Goal: Task Accomplishment & Management: Manage account settings

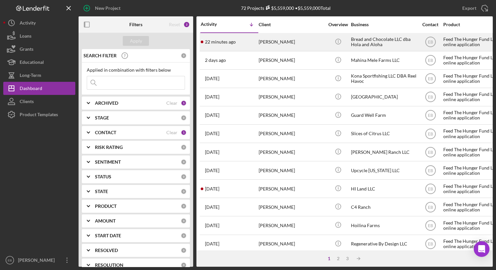
click at [252, 38] on div "22 minutes ago [PERSON_NAME]" at bounding box center [229, 41] width 57 height 17
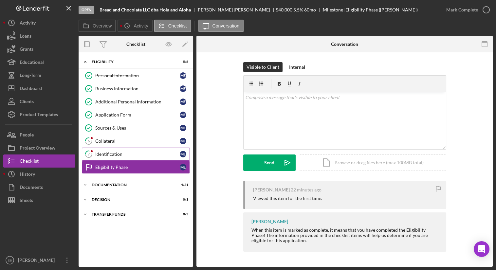
click at [126, 152] on div "Identification" at bounding box center [137, 154] width 84 height 5
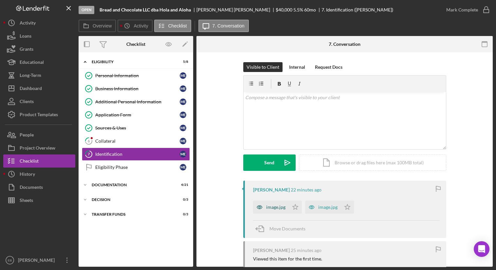
click at [277, 208] on div "image.jpg" at bounding box center [275, 207] width 19 height 5
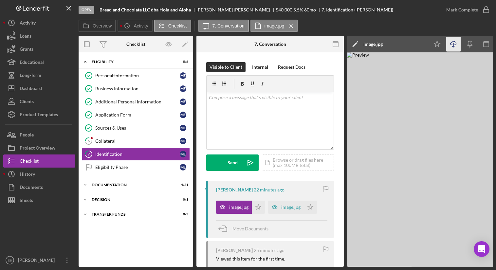
click at [455, 46] on icon "Icon/Download" at bounding box center [453, 44] width 15 height 15
click at [257, 208] on icon "Icon/Star" at bounding box center [258, 207] width 13 height 13
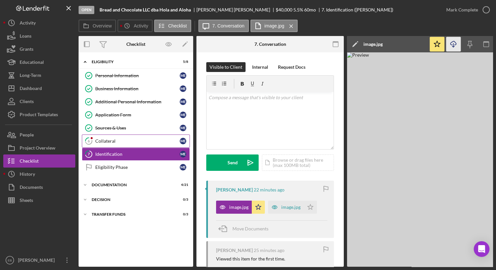
click at [113, 139] on div "Collateral" at bounding box center [137, 141] width 84 height 5
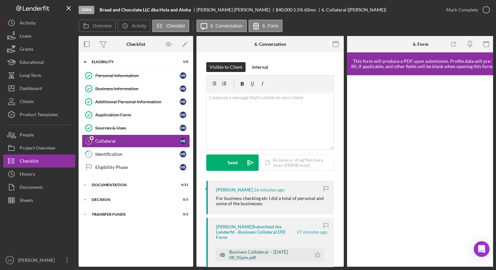
click at [271, 255] on div "Business Collateral -- [DATE] 08_05pm.pdf" at bounding box center [263, 255] width 95 height 13
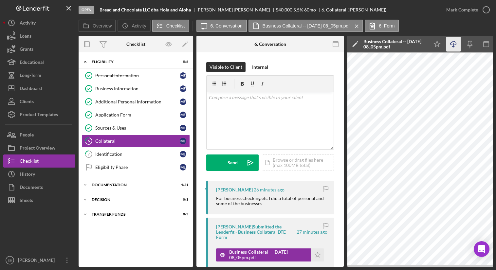
click at [454, 44] on line "button" at bounding box center [454, 45] width 0 height 4
click at [485, 9] on icon "button" at bounding box center [486, 10] width 16 height 16
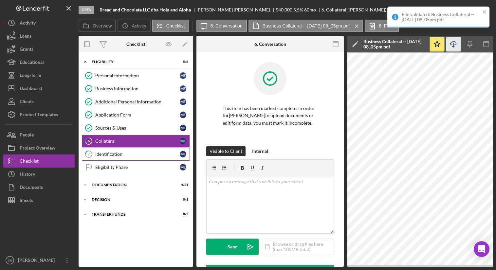
click at [126, 153] on div "Identification" at bounding box center [137, 154] width 84 height 5
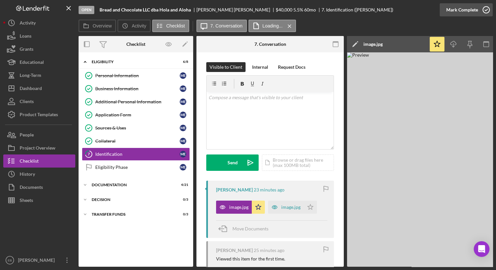
click at [489, 8] on icon "button" at bounding box center [486, 10] width 16 height 16
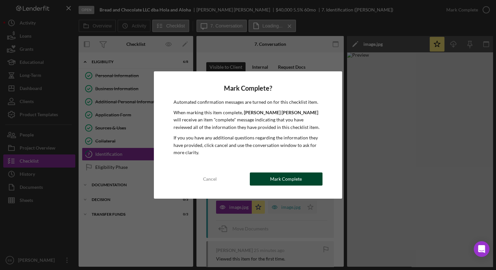
click at [295, 179] on div "Mark Complete" at bounding box center [286, 179] width 32 height 13
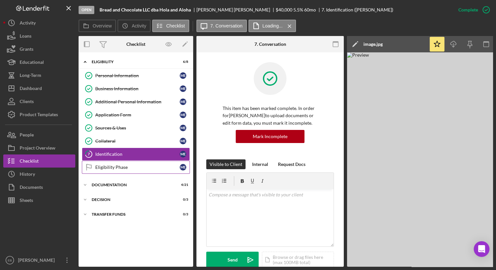
click at [111, 167] on div "Eligibility Phase" at bounding box center [137, 167] width 84 height 5
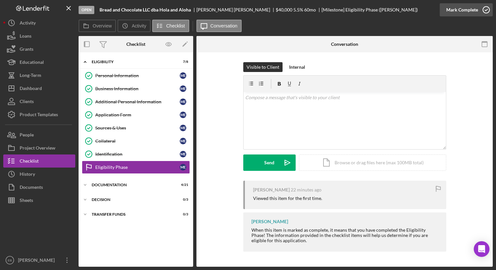
click at [483, 10] on icon "button" at bounding box center [486, 10] width 16 height 16
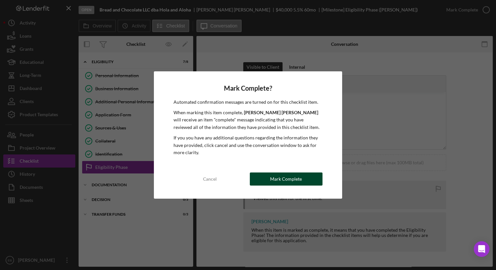
click at [266, 181] on button "Mark Complete" at bounding box center [286, 179] width 73 height 13
